Goal: Task Accomplishment & Management: Manage account settings

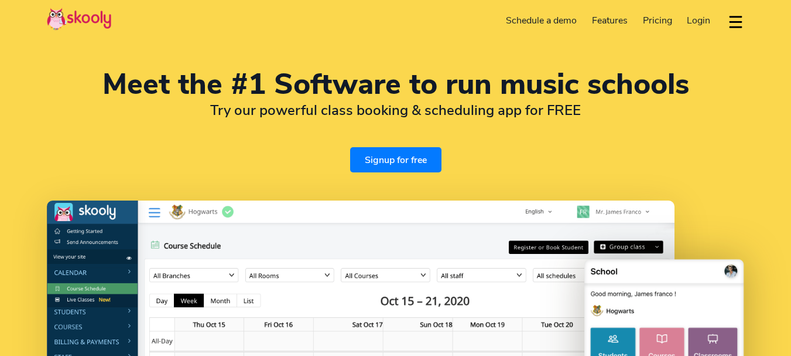
select select "en"
select select "91"
select select "India"
select select "Asia/Kolkata"
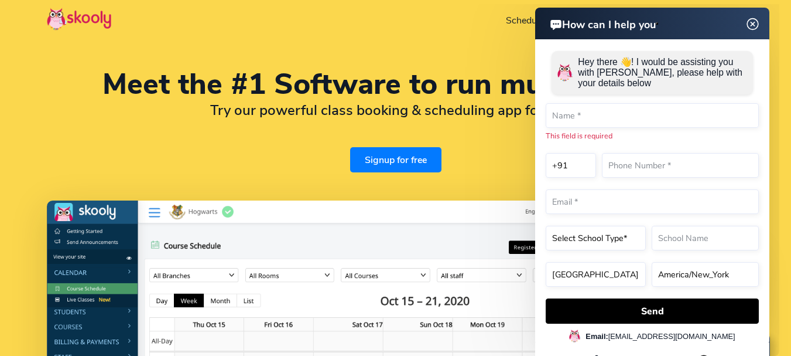
click at [749, 26] on img at bounding box center [753, 24] width 22 height 15
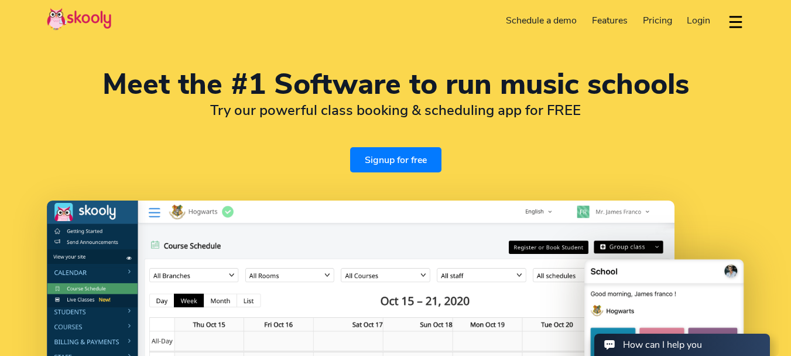
click at [691, 20] on span "Login" at bounding box center [698, 20] width 23 height 13
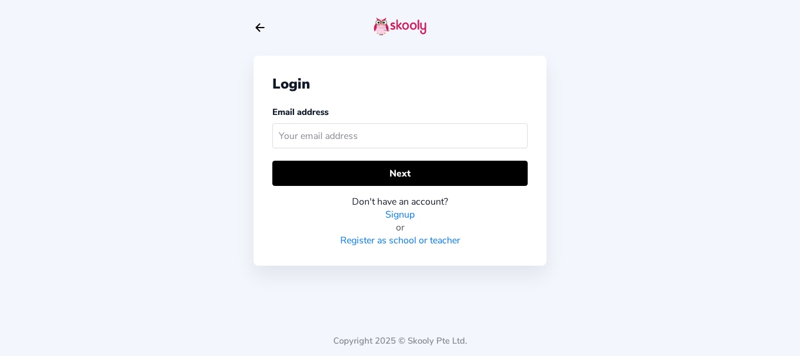
click at [363, 144] on input "text" at bounding box center [399, 135] width 255 height 25
type input "[EMAIL_ADDRESS][DOMAIN_NAME]"
